Goal: Book appointment/travel/reservation

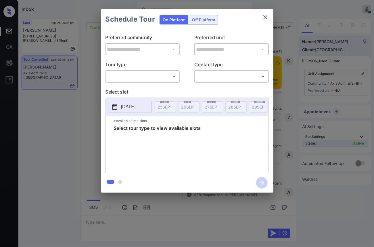
scroll to position [2341, 0]
click at [134, 74] on body "Inbox [PERSON_NAME] Online Set yourself offline Set yourself on break Profile S…" at bounding box center [187, 123] width 374 height 247
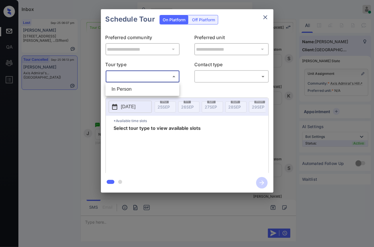
click at [138, 89] on li "In Person" at bounding box center [142, 89] width 71 height 10
type input "********"
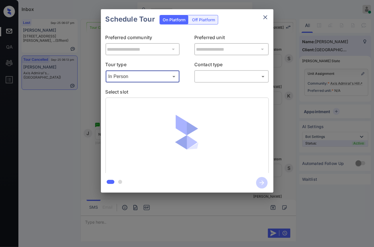
click at [212, 78] on body "Inbox [PERSON_NAME] Online Set yourself offline Set yourself on break Profile S…" at bounding box center [187, 123] width 374 height 247
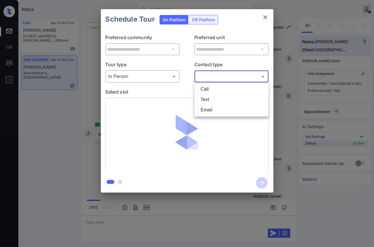
click at [209, 103] on li "Text" at bounding box center [231, 99] width 71 height 10
type input "****"
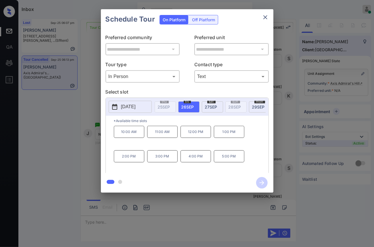
click at [130, 104] on p "[DATE]" at bounding box center [128, 106] width 15 height 7
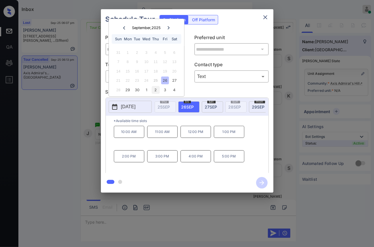
click at [156, 91] on div "2" at bounding box center [156, 90] width 8 height 8
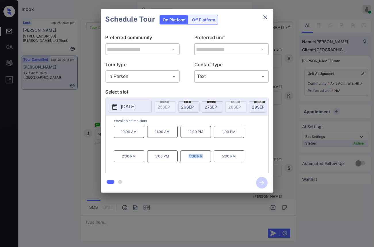
drag, startPoint x: 195, startPoint y: 160, endPoint x: 183, endPoint y: 159, distance: 12.9
click at [183, 159] on p "4:00 PM" at bounding box center [196, 156] width 30 height 12
copy p "4:00 PM"
click at [179, 222] on div at bounding box center [187, 123] width 374 height 247
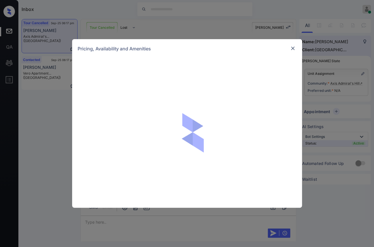
scroll to position [230, 0]
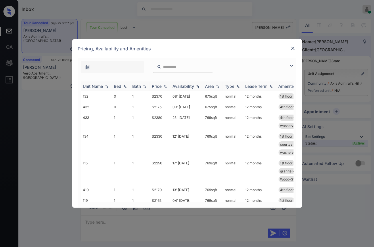
click at [166, 85] on img at bounding box center [165, 86] width 6 height 4
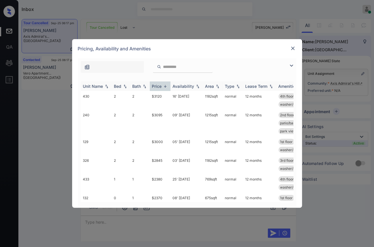
click at [166, 85] on img at bounding box center [165, 86] width 6 height 4
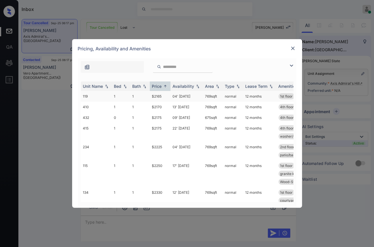
click at [163, 92] on td "$2165" at bounding box center [160, 96] width 21 height 11
click at [162, 92] on td "$2165" at bounding box center [160, 96] width 21 height 11
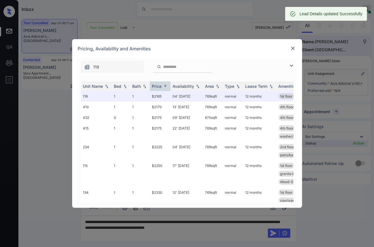
click at [292, 48] on img at bounding box center [293, 48] width 6 height 6
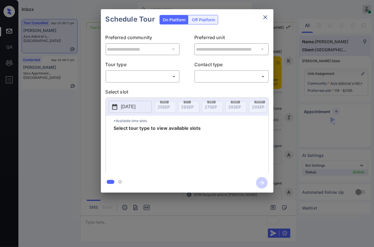
click at [165, 77] on body "Inbox Caroline Dacanay Online Set yourself offline Set yourself on break Profil…" at bounding box center [187, 123] width 374 height 247
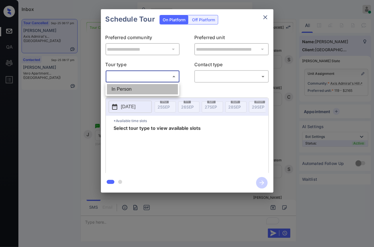
click at [162, 86] on li "In Person" at bounding box center [142, 89] width 71 height 10
type input "********"
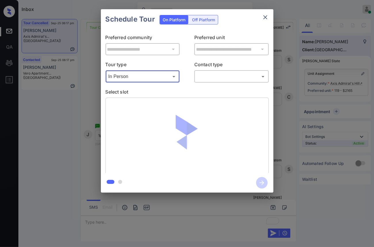
click at [205, 74] on body "Inbox Caroline Dacanay Online Set yourself offline Set yourself on break Profil…" at bounding box center [187, 123] width 374 height 247
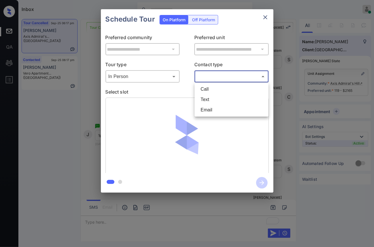
click at [203, 98] on li "Text" at bounding box center [231, 99] width 71 height 10
type input "****"
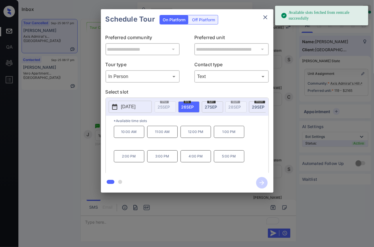
click at [136, 110] on p "[DATE]" at bounding box center [128, 106] width 15 height 7
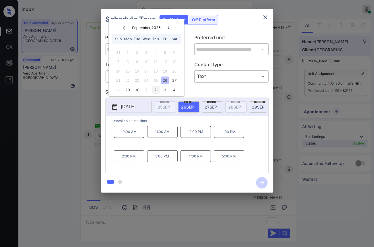
click at [154, 90] on div "2" at bounding box center [156, 90] width 8 height 8
click at [221, 135] on p "1:00 PM" at bounding box center [229, 132] width 30 height 12
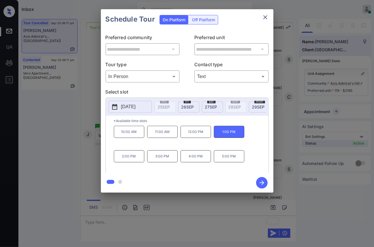
click at [262, 185] on icon "button" at bounding box center [262, 182] width 5 height 5
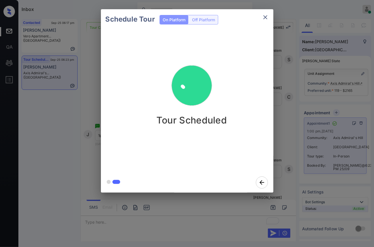
drag, startPoint x: 351, startPoint y: 11, endPoint x: 313, endPoint y: 71, distance: 70.5
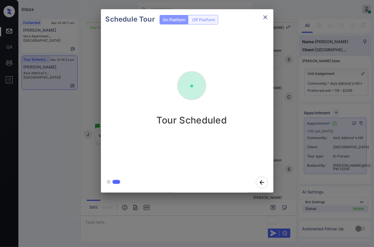
click at [313, 71] on div "Schedule Tour On Platform Off Platform Tour Scheduled" at bounding box center [187, 101] width 374 height 202
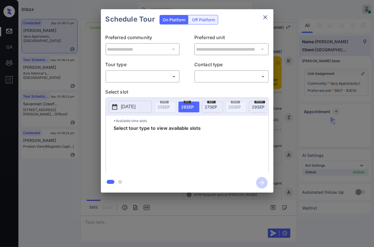
scroll to position [419, 0]
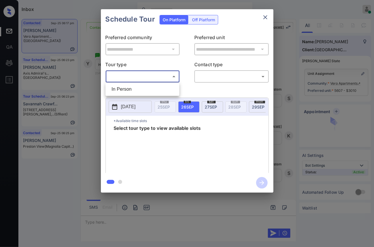
click at [152, 71] on body "Inbox Caroline Dacanay Online Set yourself offline Set yourself on break Profil…" at bounding box center [187, 123] width 374 height 247
click at [154, 87] on li "In Person" at bounding box center [142, 89] width 71 height 10
type input "********"
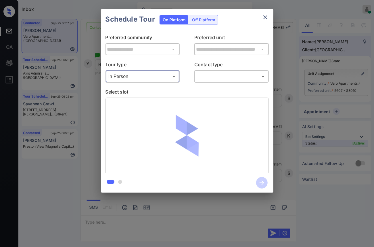
click at [242, 76] on body "Inbox Caroline Dacanay Online Set yourself offline Set yourself on break Profil…" at bounding box center [187, 123] width 374 height 247
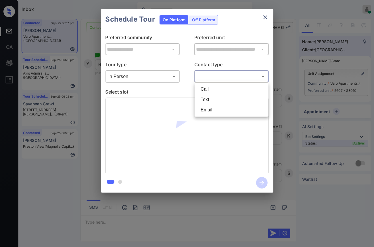
click at [222, 102] on li "Text" at bounding box center [231, 99] width 71 height 10
type input "****"
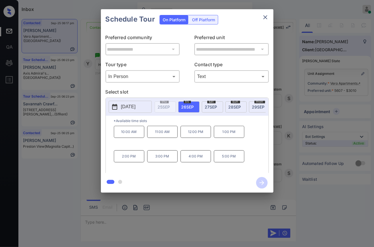
click at [147, 103] on button "[DATE]" at bounding box center [130, 107] width 43 height 12
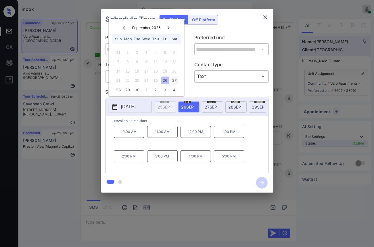
click at [175, 80] on div "27" at bounding box center [174, 80] width 8 height 8
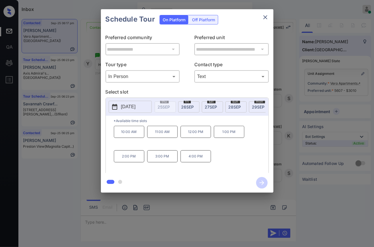
click at [186, 227] on div at bounding box center [187, 123] width 374 height 247
